Goal: Transaction & Acquisition: Purchase product/service

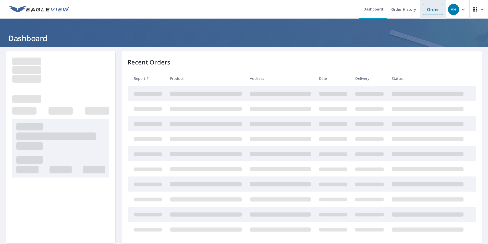
click at [433, 11] on link "Order" at bounding box center [433, 9] width 21 height 11
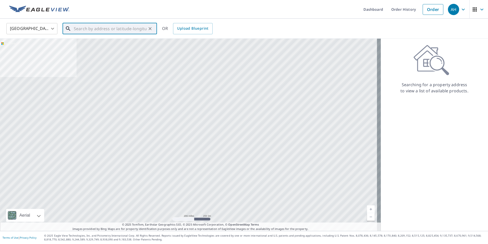
click at [101, 30] on input "text" at bounding box center [110, 28] width 73 height 14
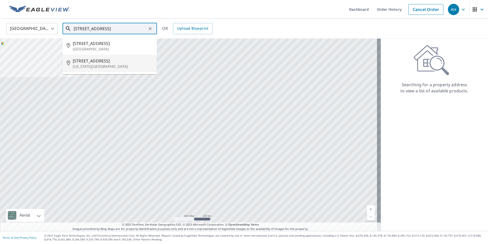
click at [101, 69] on li "[STREET_ADDRESS][US_STATE]" at bounding box center [110, 63] width 95 height 17
type input "[STREET_ADDRESS][US_STATE]"
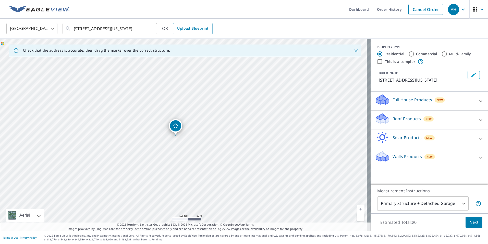
click at [424, 117] on div "New" at bounding box center [429, 118] width 10 height 5
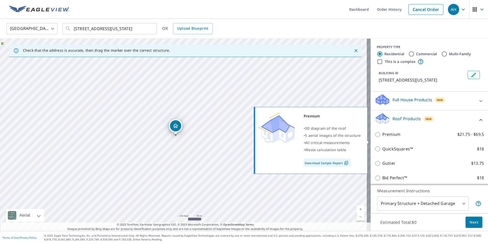
click at [393, 137] on p "Premium" at bounding box center [392, 134] width 18 height 6
click at [383, 137] on input "Premium $21.75 - $69.5" at bounding box center [379, 134] width 8 height 6
checkbox input "true"
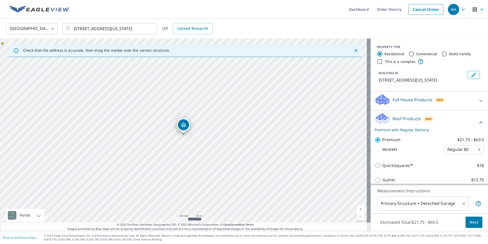
click at [470, 221] on span "Next" at bounding box center [474, 222] width 9 height 6
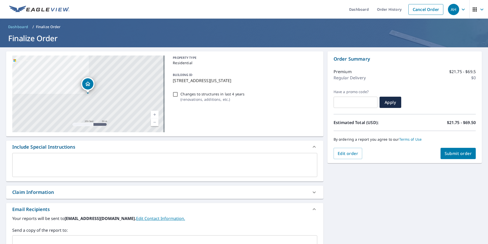
scroll to position [26, 0]
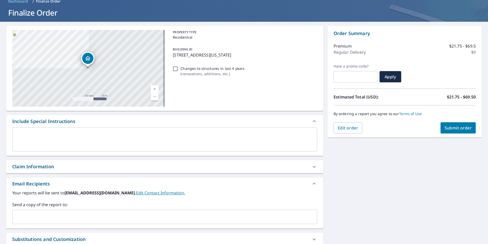
drag, startPoint x: 197, startPoint y: 161, endPoint x: 55, endPoint y: 215, distance: 152.7
click at [55, 215] on input "text" at bounding box center [161, 217] width 293 height 10
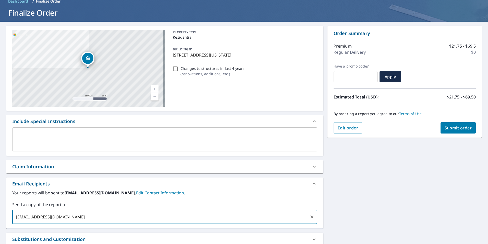
type input "[EMAIL_ADDRESS][DOMAIN_NAME]"
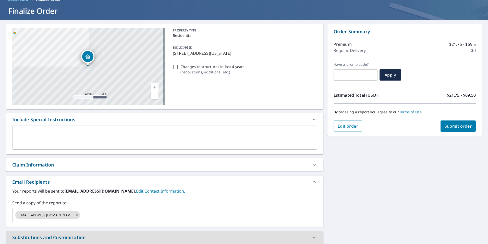
click at [66, 163] on div "Claim Information" at bounding box center [160, 164] width 296 height 7
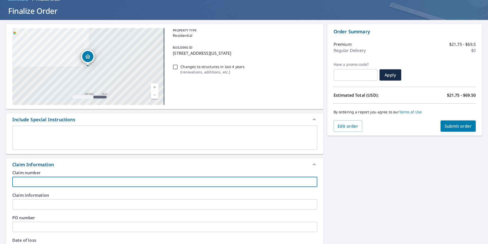
click at [73, 182] on input "text" at bounding box center [164, 182] width 305 height 10
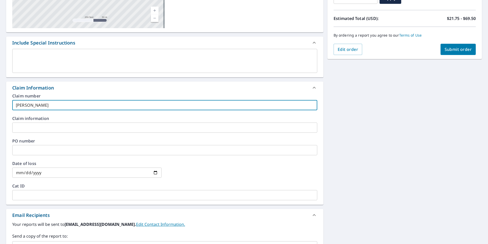
scroll to position [130, 0]
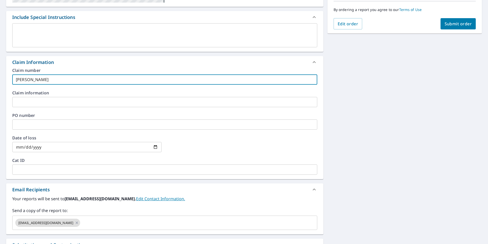
type input "[PERSON_NAME]"
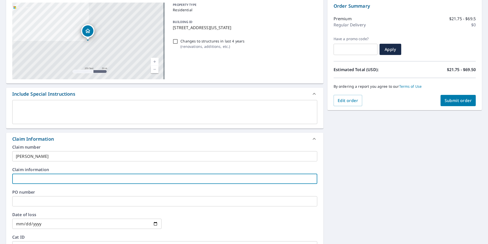
scroll to position [27, 0]
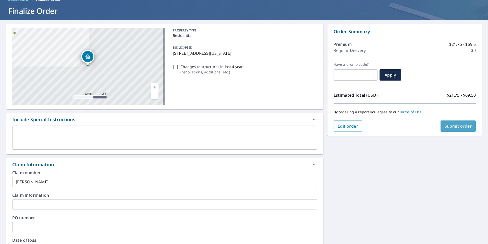
click at [454, 129] on button "Submit order" at bounding box center [459, 125] width 36 height 11
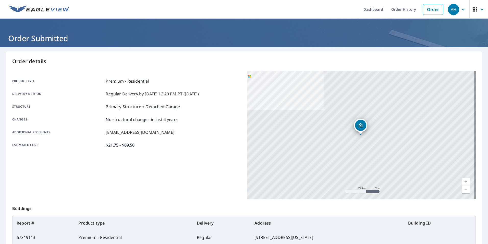
scroll to position [57, 0]
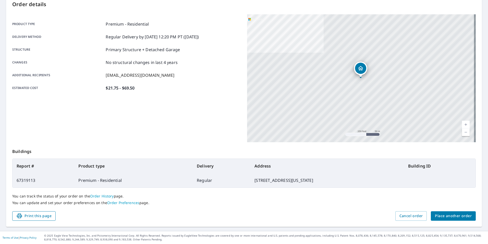
drag, startPoint x: 33, startPoint y: 214, endPoint x: 42, endPoint y: 213, distance: 9.0
click at [33, 214] on span "Print this page" at bounding box center [33, 216] width 35 height 6
